Goal: Find specific page/section: Find specific page/section

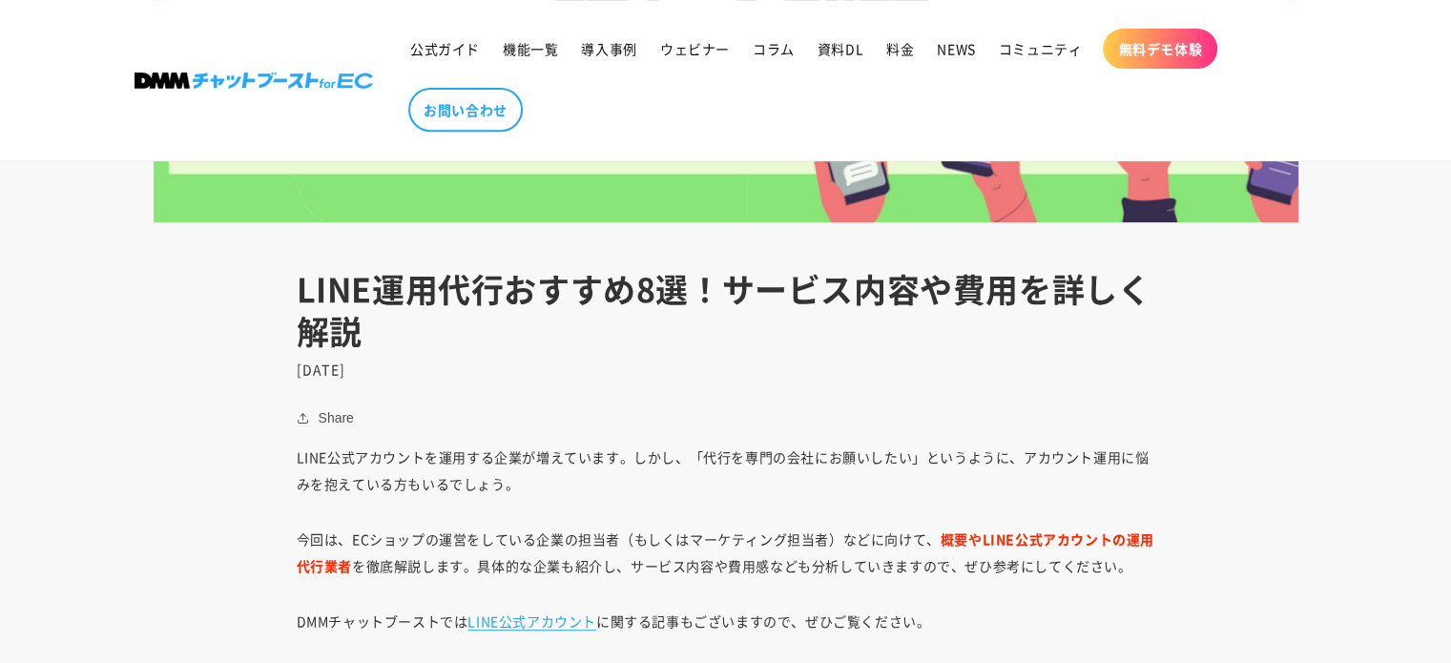
scroll to position [859, 0]
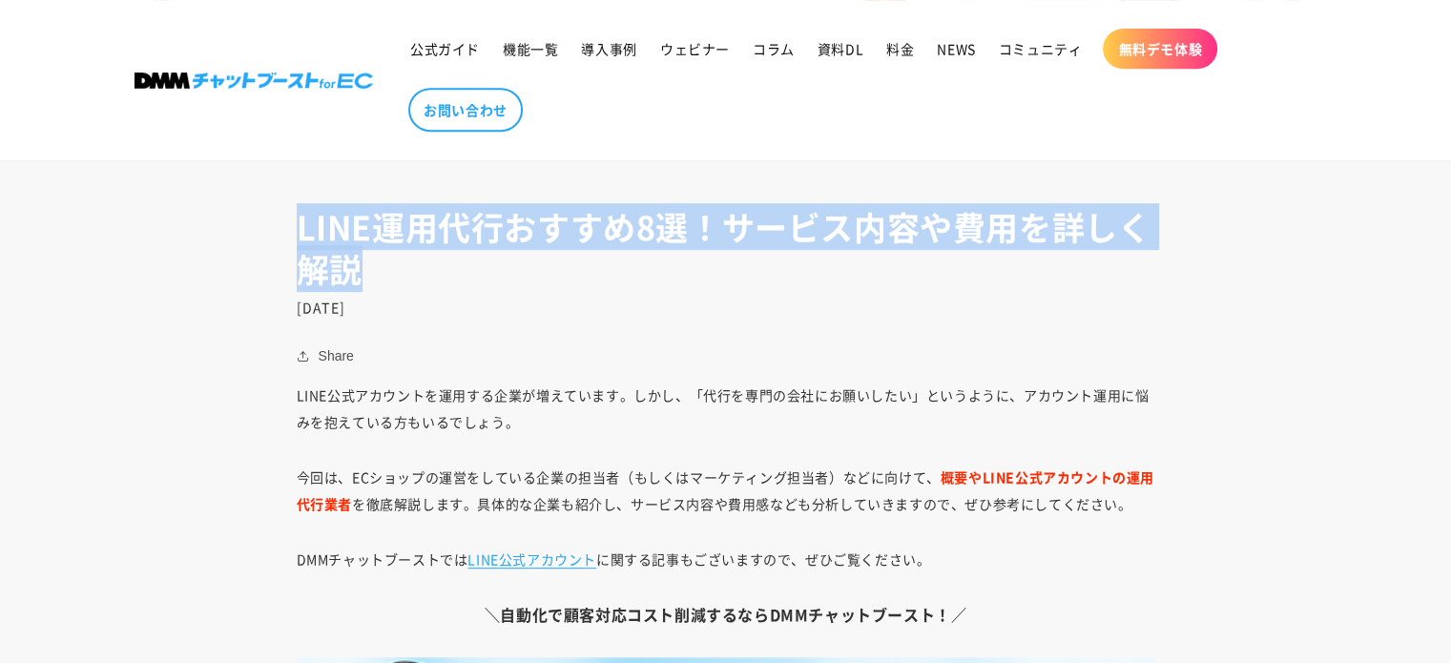
drag, startPoint x: 430, startPoint y: 281, endPoint x: 294, endPoint y: 216, distance: 151.5
click at [294, 216] on header "LINE運用代行おすすめ8選！サービス内容や費用を詳しく解説 2022年7月7日" at bounding box center [726, 261] width 954 height 110
copy h1 "LINE運用代行おすすめ8選！サービス内容や費用を詳しく解説"
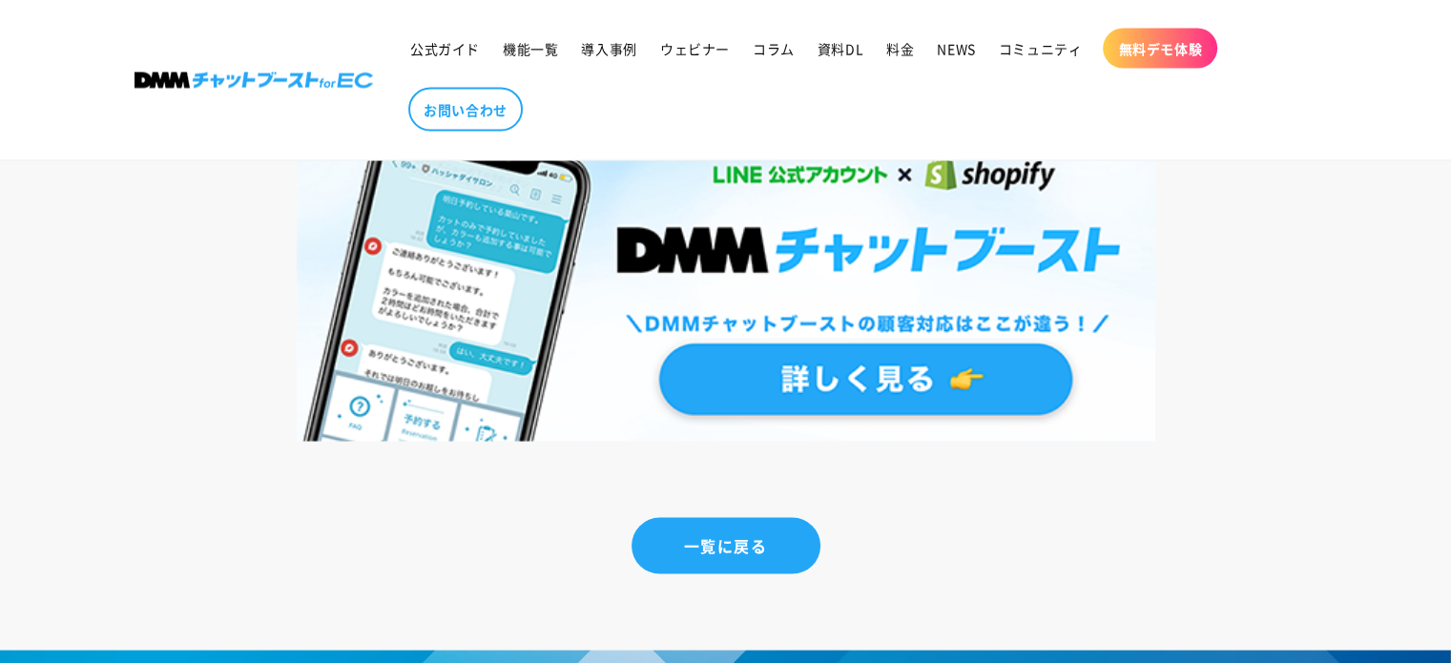
scroll to position [19299, 0]
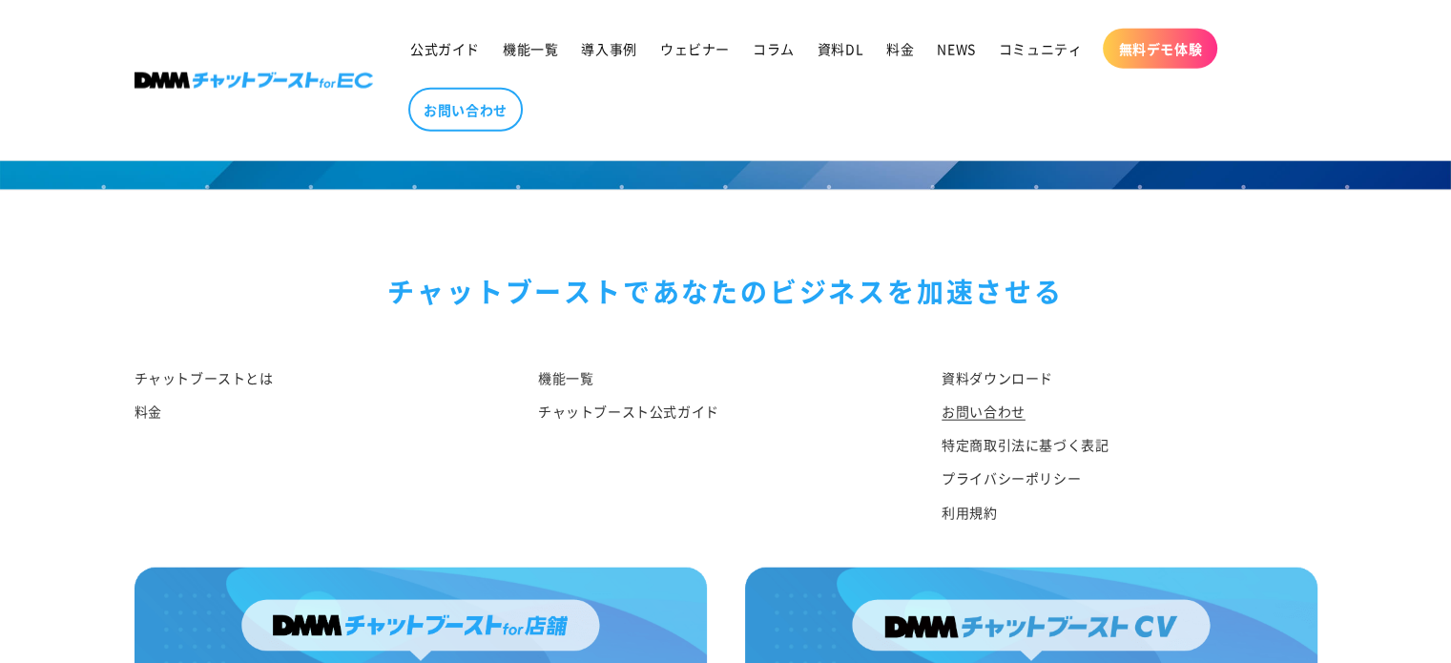
drag, startPoint x: 996, startPoint y: 403, endPoint x: 977, endPoint y: 408, distance: 19.9
click at [996, 403] on link "お問い合わせ" at bounding box center [984, 411] width 84 height 33
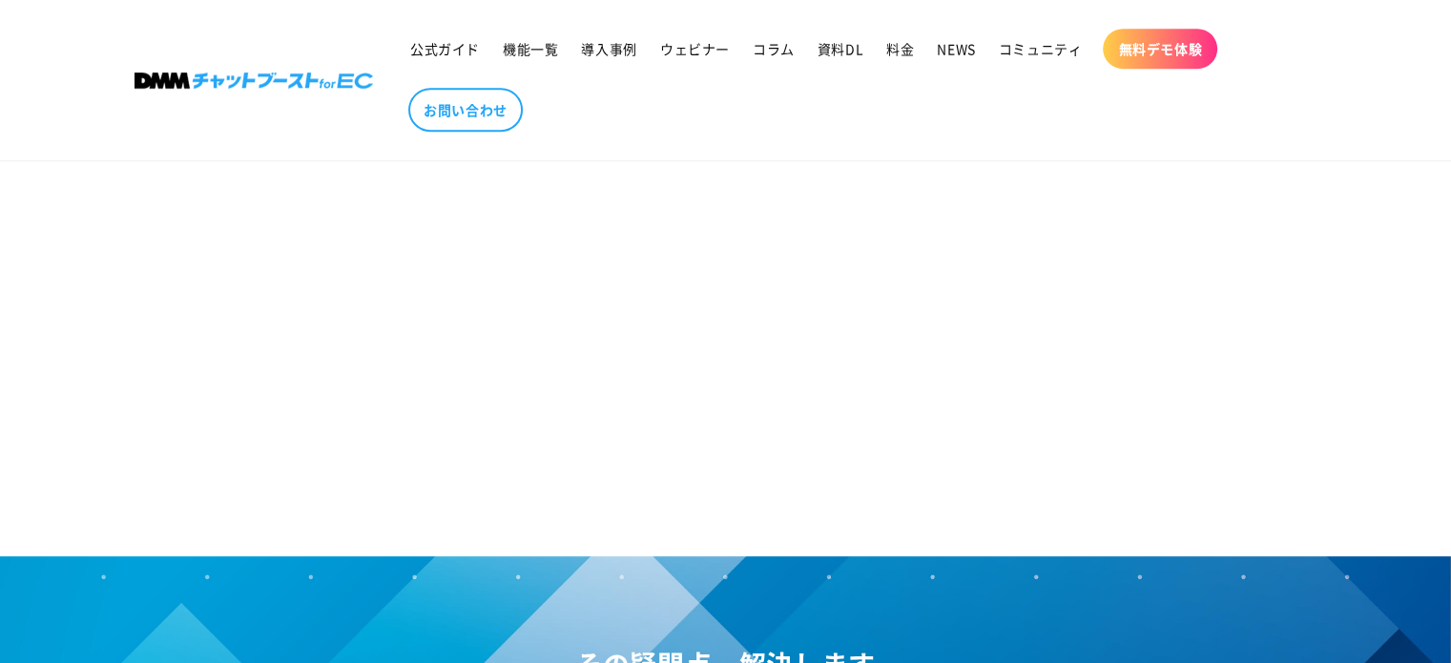
scroll to position [1150, 0]
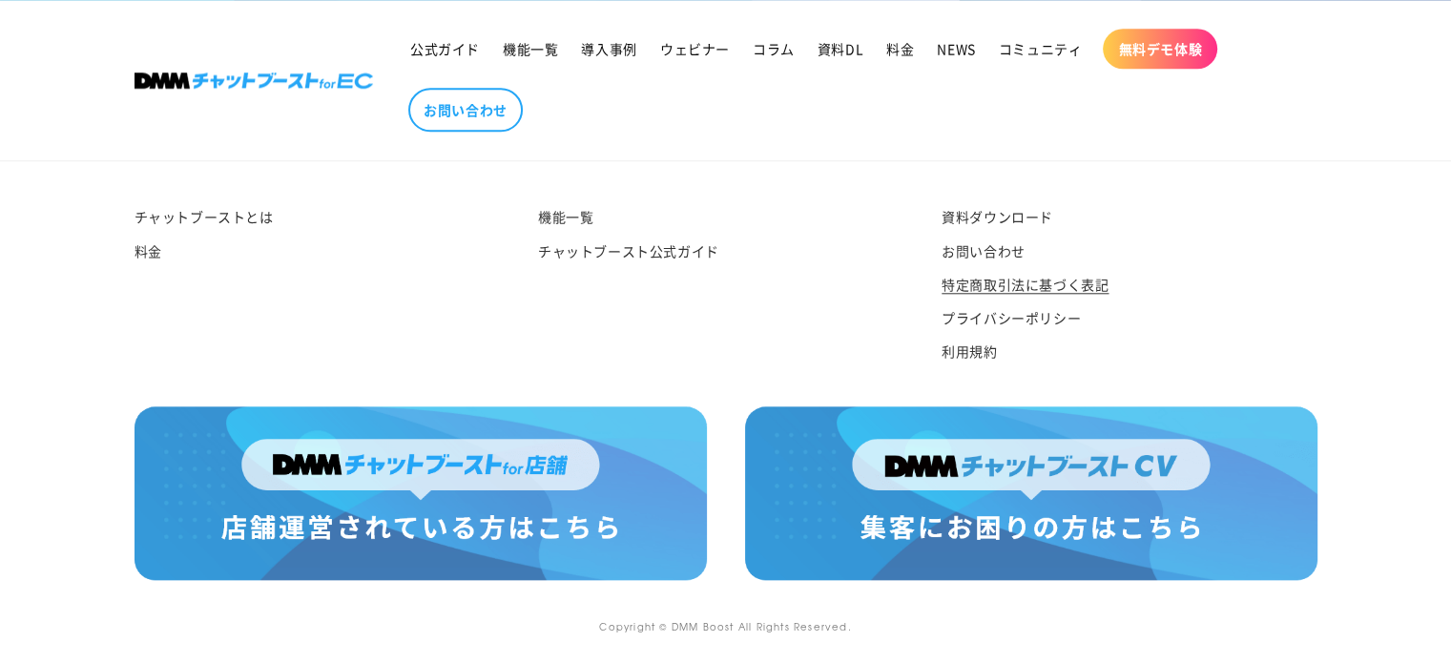
drag, startPoint x: 996, startPoint y: 272, endPoint x: 973, endPoint y: 289, distance: 28.6
click at [996, 272] on link "特定商取引法に基づく表記" at bounding box center [1025, 284] width 167 height 33
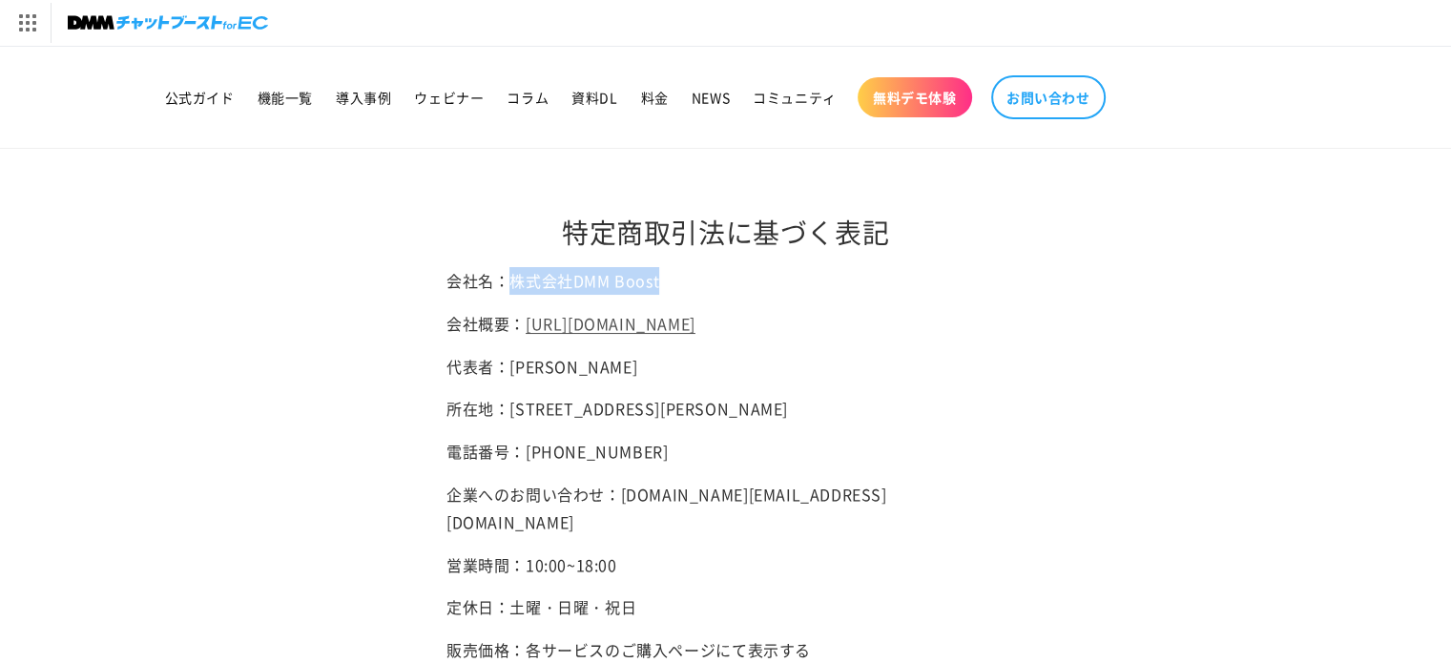
click at [507, 264] on div "特定商取引法に基づく表記 会社名：株式会社DMM Boost 会社概要： [URL][DOMAIN_NAME] 代表者：[PERSON_NAME] 所在地：[…" at bounding box center [725, 641] width 558 height 985
